Goal: Task Accomplishment & Management: Manage account settings

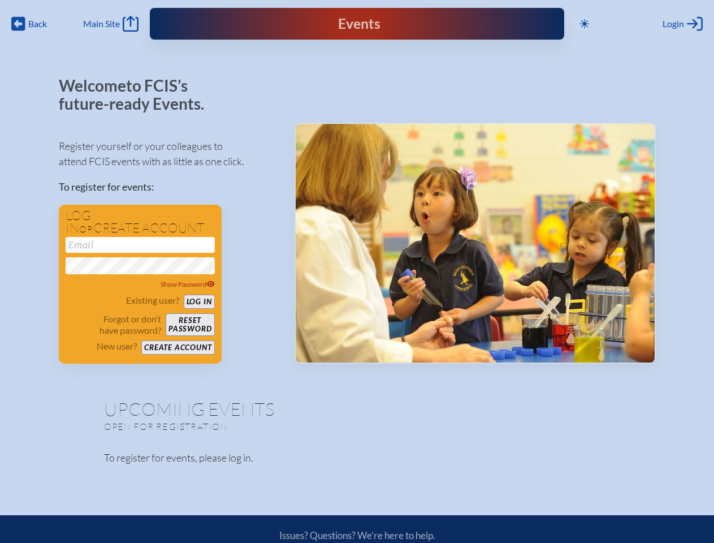
click at [28, 18] on span "Back" at bounding box center [37, 23] width 19 height 11
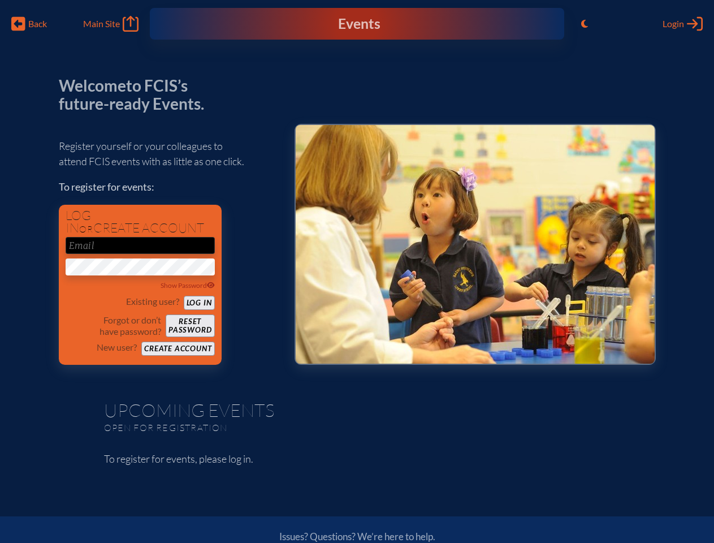
click at [581, 19] on icon "Toggle to Light Mode" at bounding box center [584, 23] width 7 height 9
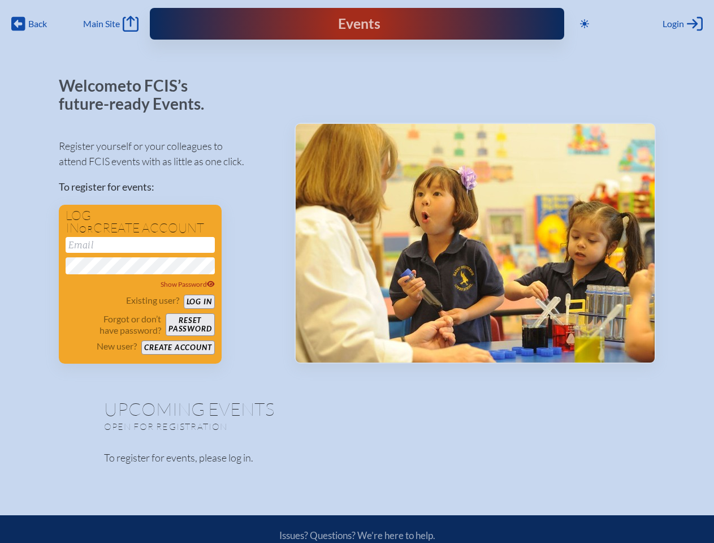
click at [663, 28] on div "Login Log in or Create Account" at bounding box center [683, 24] width 40 height 16
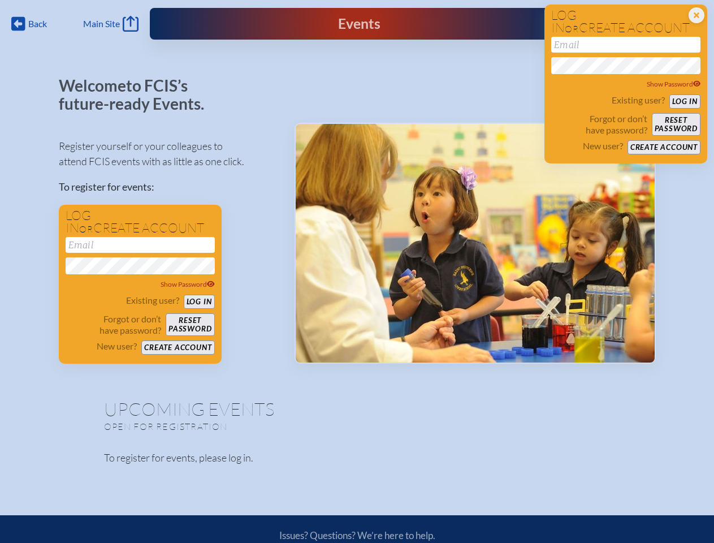
click at [81, 290] on div "Show Password" at bounding box center [140, 284] width 149 height 11
